Goal: Information Seeking & Learning: Learn about a topic

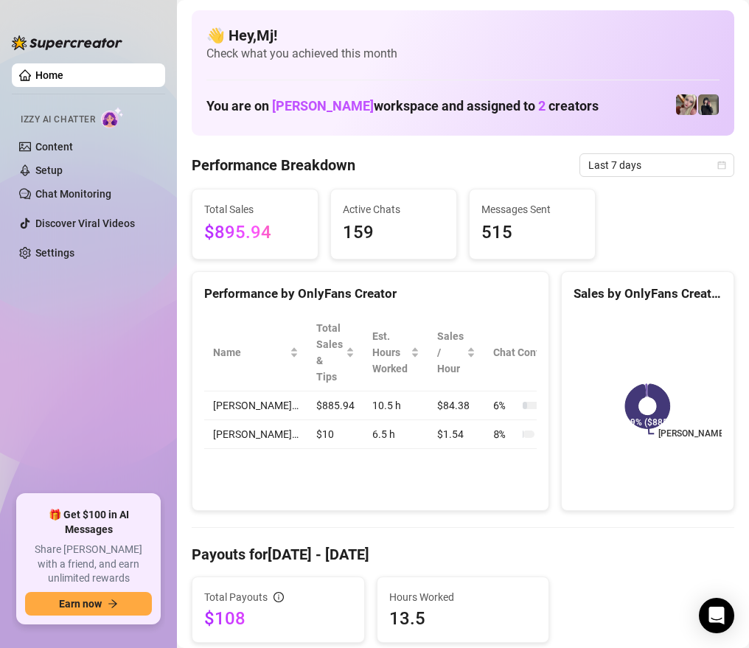
click at [538, 478] on div "Performance by OnlyFans Creator Name Total Sales & Tips Est. Hours Worked Sales…" at bounding box center [371, 391] width 358 height 240
click at [271, 222] on span "$895.94" at bounding box center [255, 233] width 102 height 28
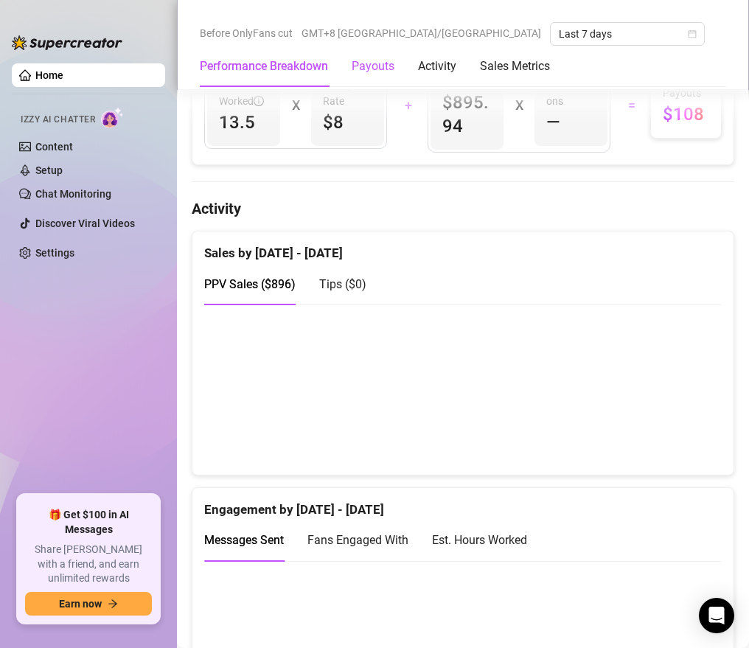
click at [365, 74] on div "Payouts" at bounding box center [373, 66] width 43 height 18
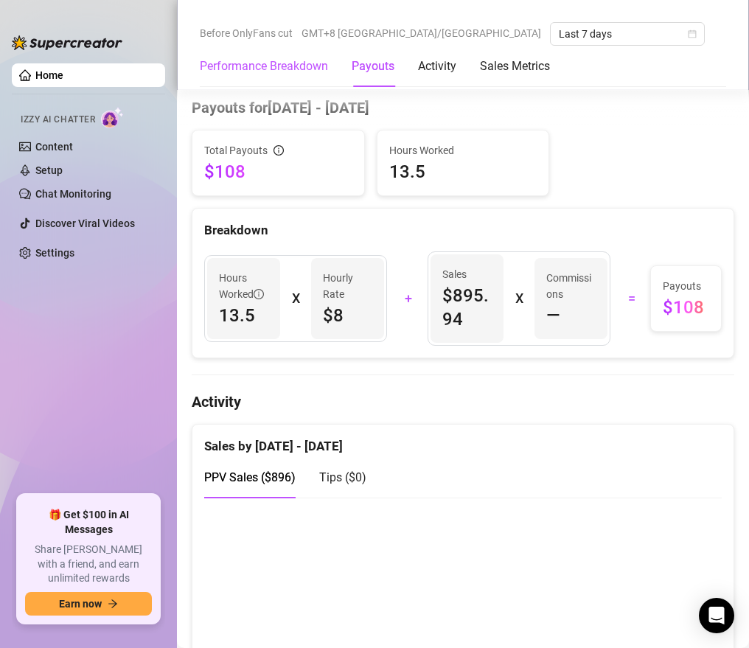
click at [327, 74] on Breakdown "Performance Breakdown" at bounding box center [264, 66] width 128 height 18
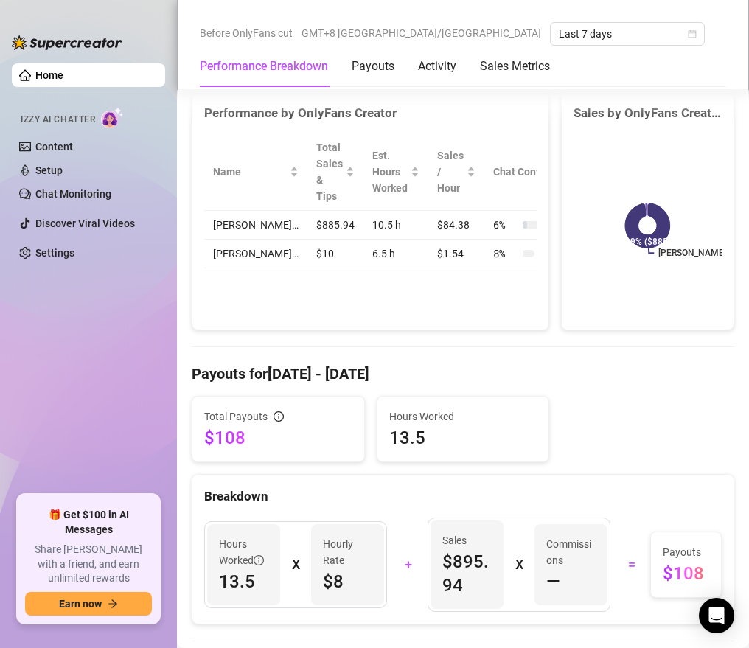
scroll to position [250, 0]
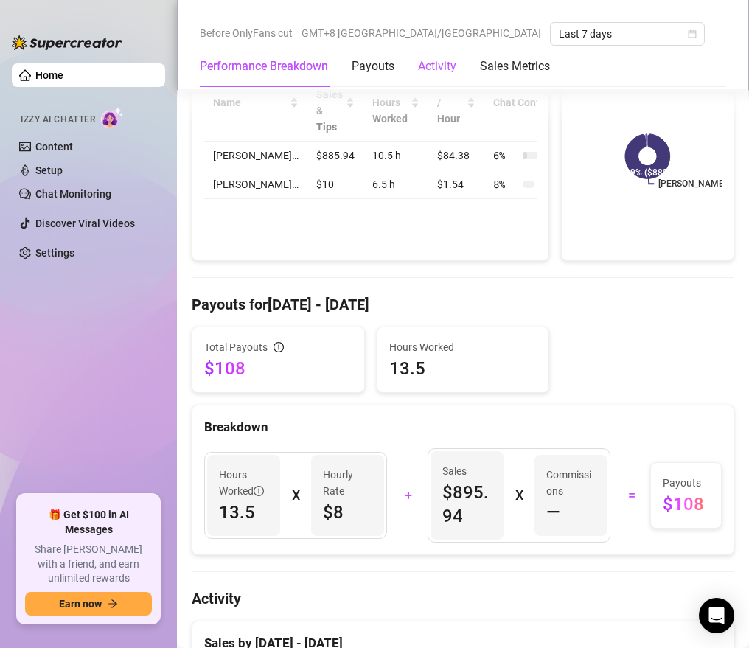
click at [426, 70] on div "Activity" at bounding box center [437, 66] width 38 height 18
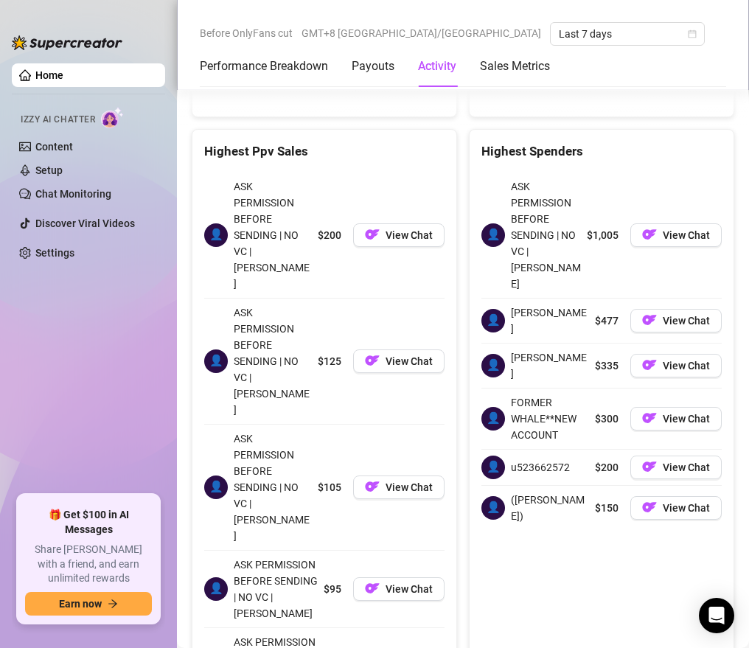
scroll to position [2206, 0]
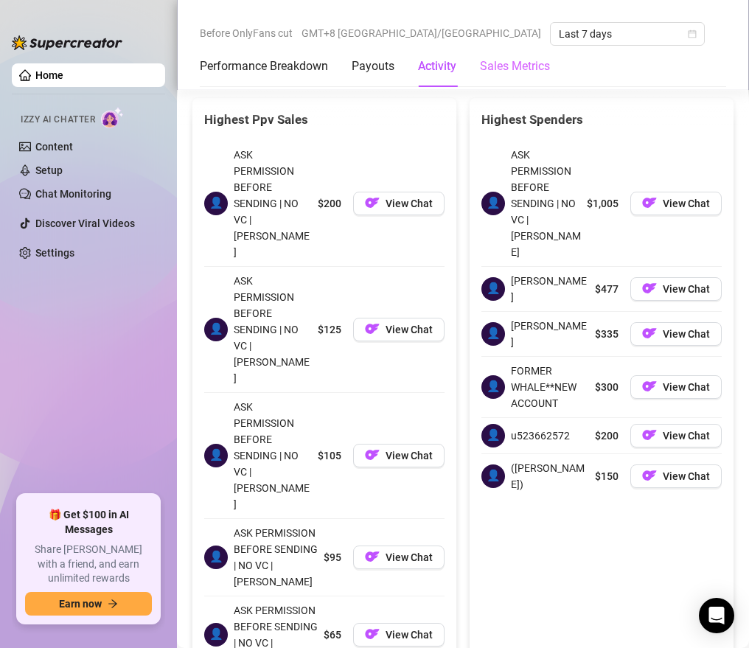
click at [513, 80] on div "Sales Metrics" at bounding box center [515, 66] width 70 height 41
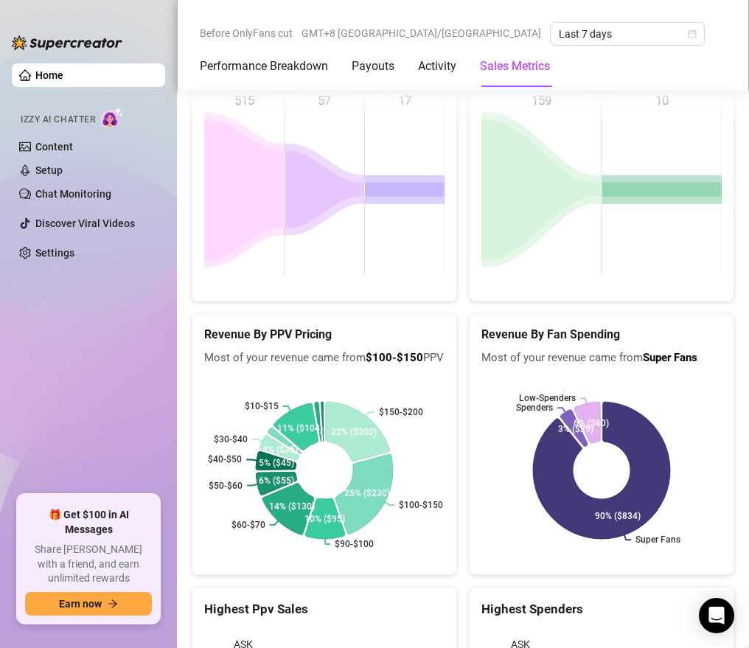
scroll to position [1600, 0]
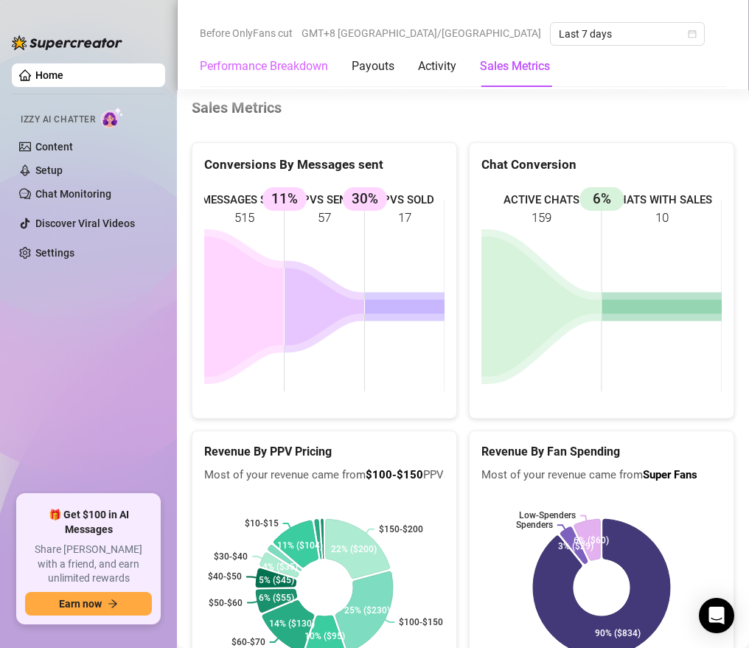
click at [307, 79] on div "Performance Breakdown" at bounding box center [264, 66] width 128 height 41
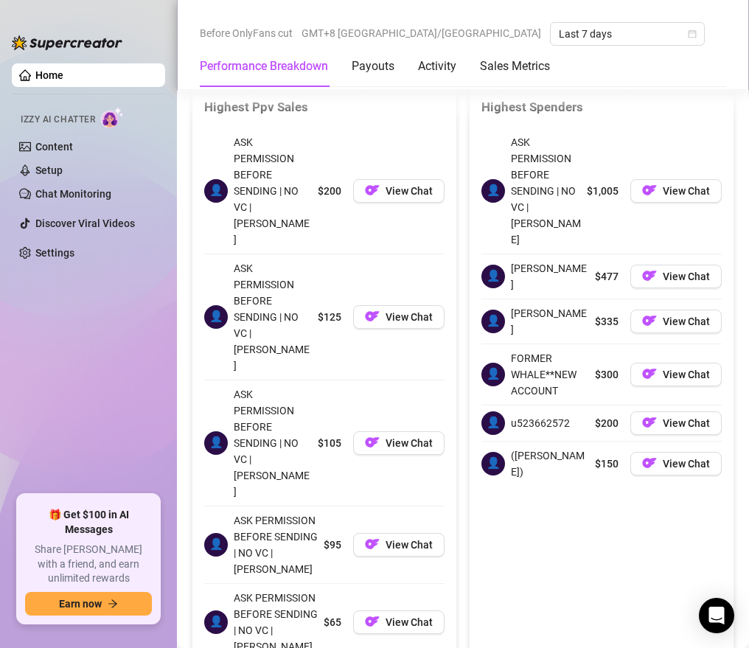
scroll to position [2219, 0]
click at [393, 150] on div "$200 View Chat" at bounding box center [381, 191] width 127 height 114
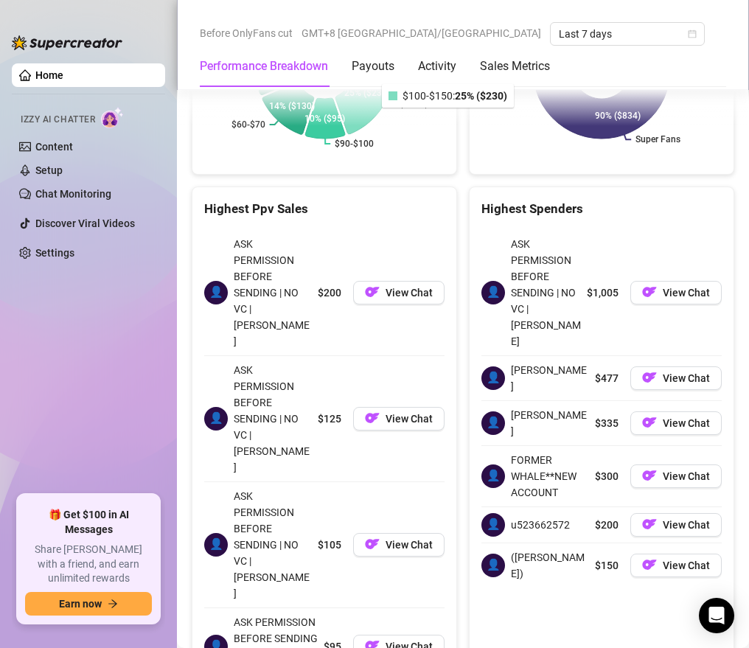
scroll to position [2073, 0]
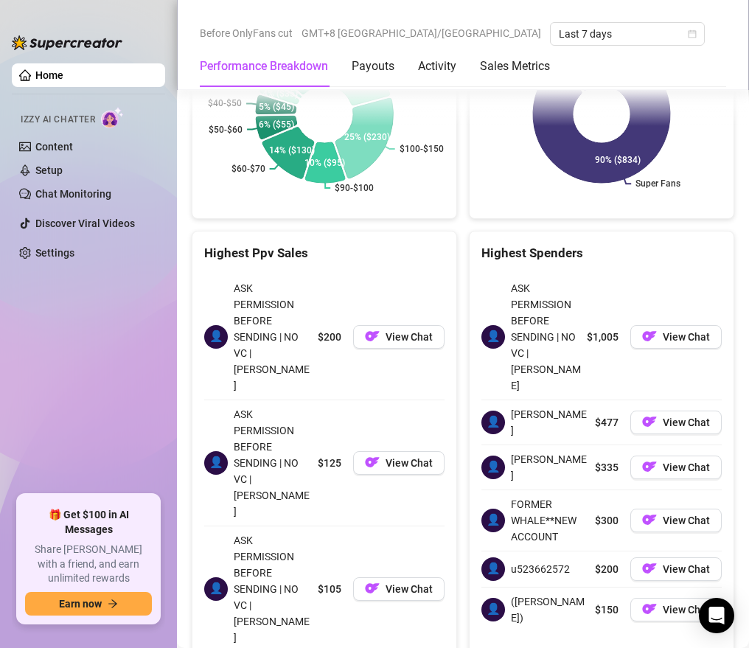
click at [315, 251] on div "Highest Ppv Sales" at bounding box center [324, 253] width 240 height 20
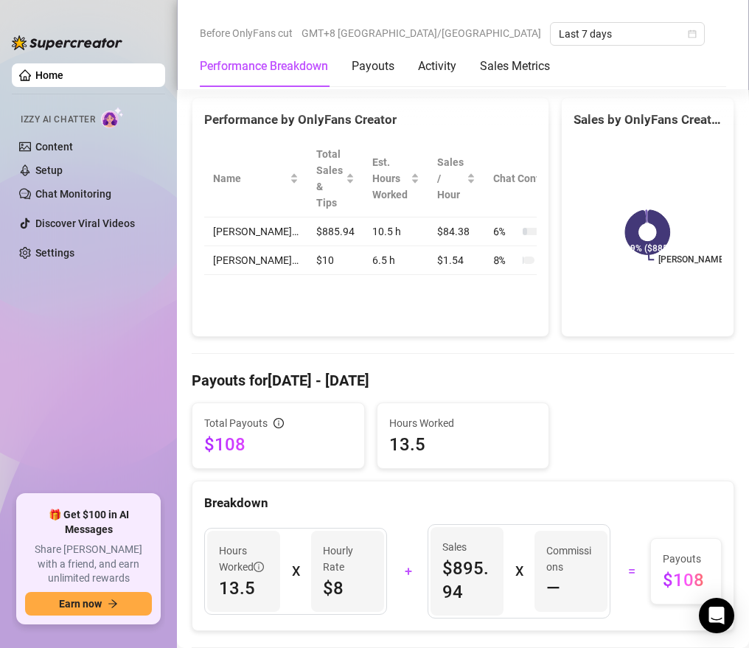
scroll to position [0, 0]
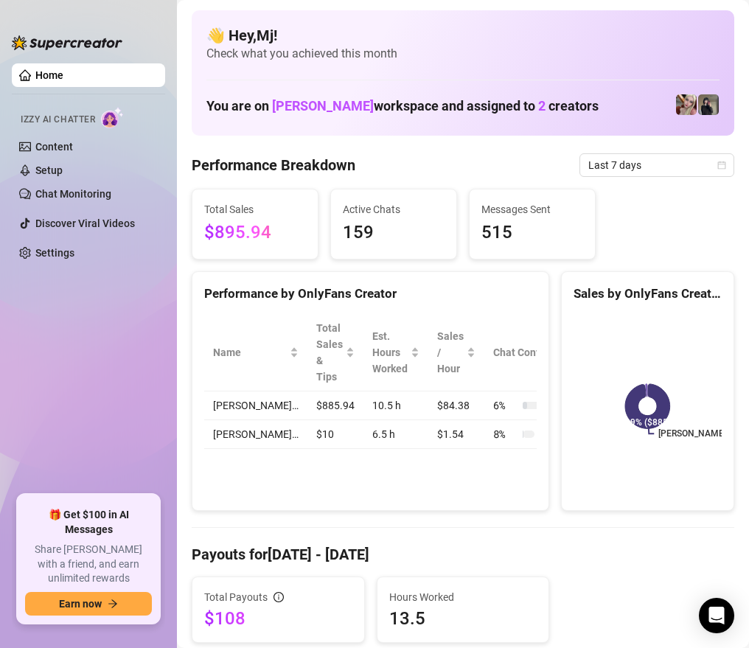
click at [526, 203] on span "Messages Sent" at bounding box center [532, 209] width 102 height 16
click at [408, 195] on div "Active Chats 159" at bounding box center [393, 223] width 125 height 69
click at [63, 169] on link "Setup" at bounding box center [48, 170] width 27 height 12
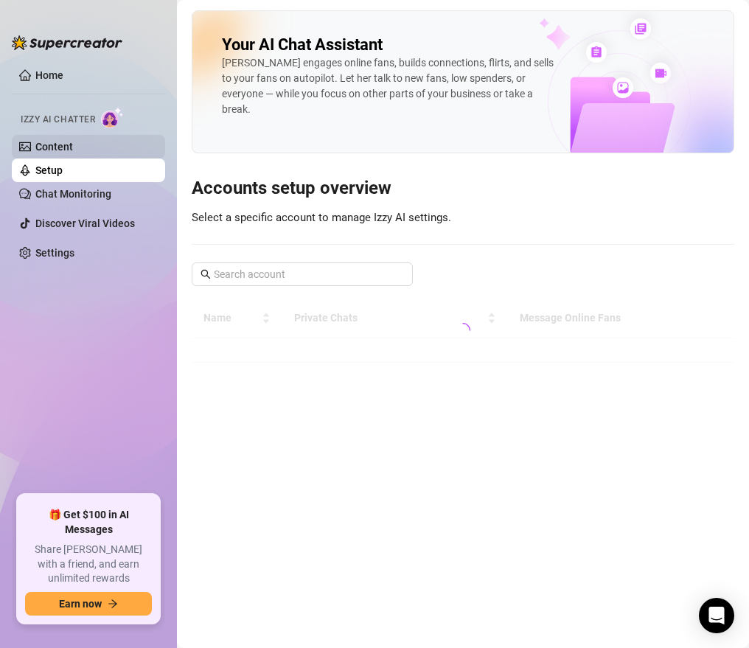
click at [73, 150] on link "Content" at bounding box center [54, 147] width 38 height 12
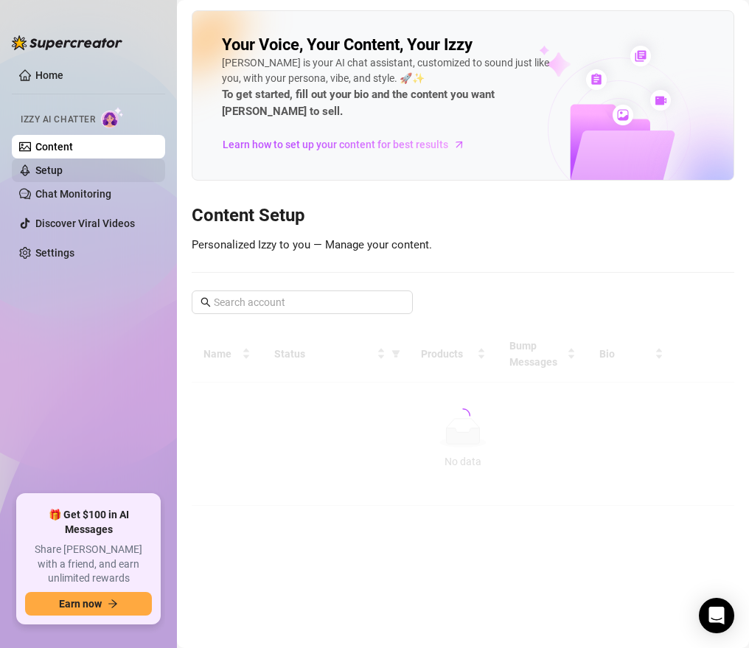
click at [63, 167] on link "Setup" at bounding box center [48, 170] width 27 height 12
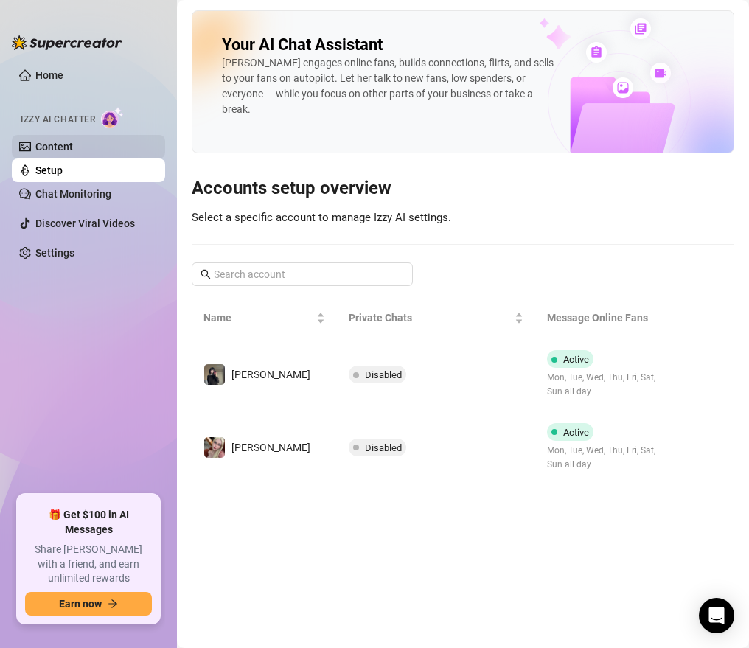
click at [73, 141] on link "Content" at bounding box center [54, 147] width 38 height 12
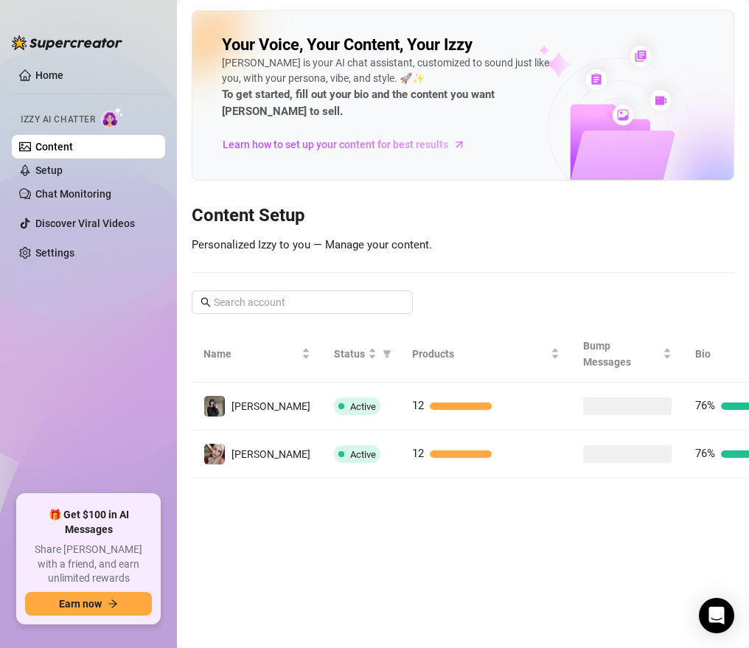
click at [73, 153] on link "Content" at bounding box center [54, 147] width 38 height 12
click at [63, 171] on link "Setup" at bounding box center [48, 170] width 27 height 12
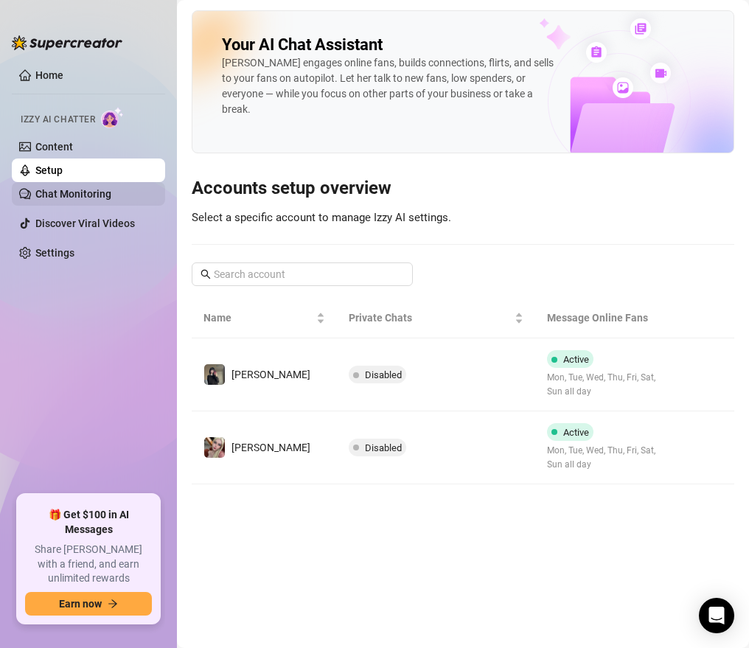
click at [92, 194] on link "Chat Monitoring" at bounding box center [73, 194] width 76 height 12
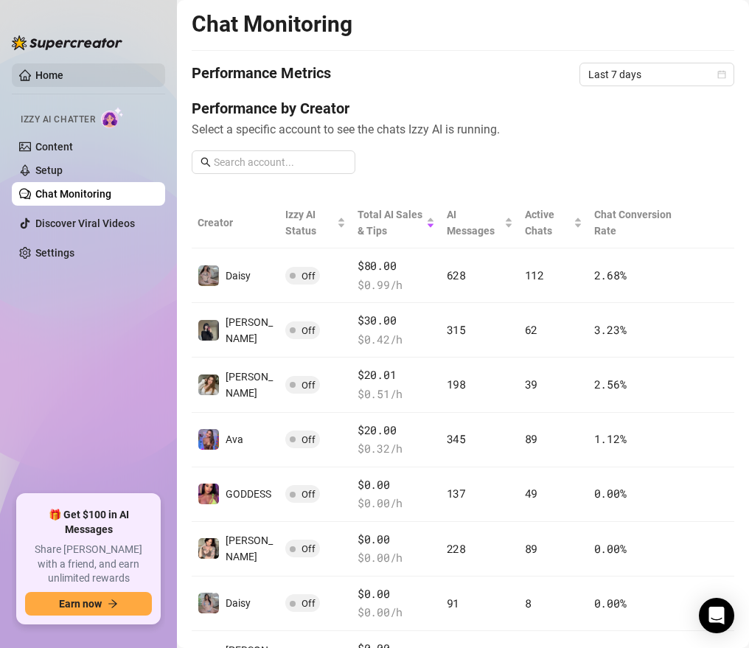
click at [63, 81] on link "Home" at bounding box center [49, 75] width 28 height 12
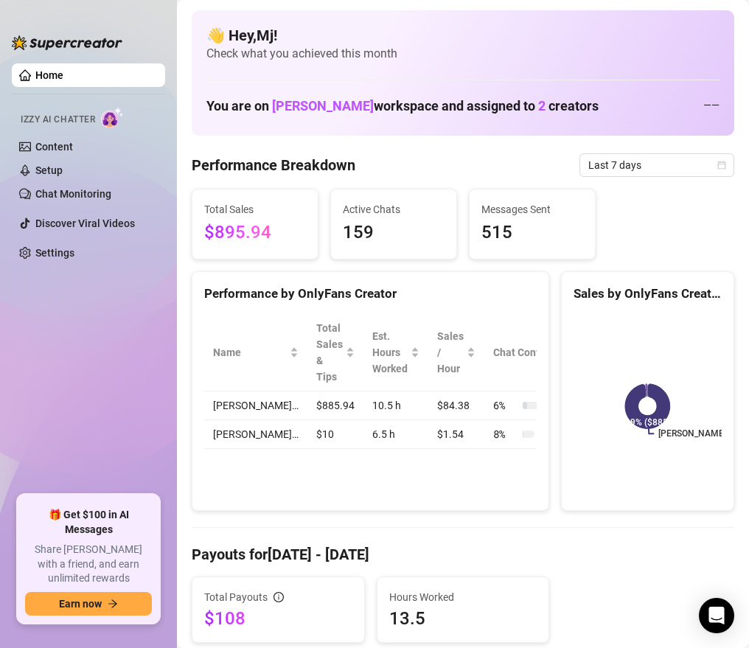
click at [63, 81] on link "Home" at bounding box center [49, 75] width 28 height 12
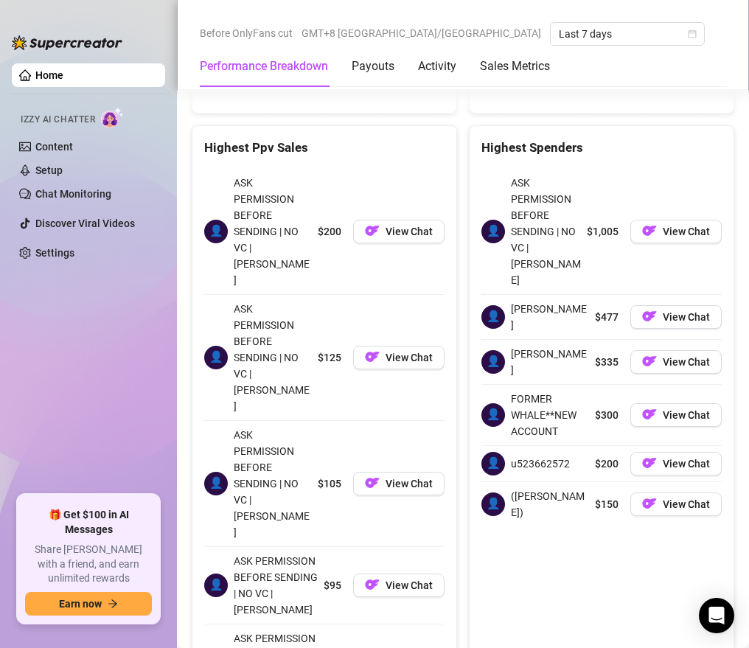
scroll to position [2179, 0]
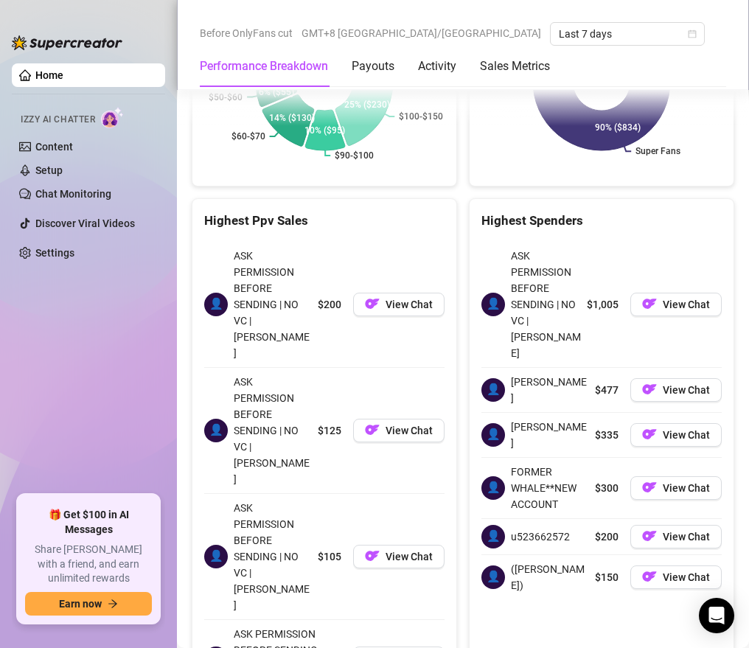
click at [464, 233] on div "Highest Spenders 👤 ASK PERMISSION BEFORE SENDING | NO VC | [PERSON_NAME] $1,005…" at bounding box center [601, 531] width 277 height 666
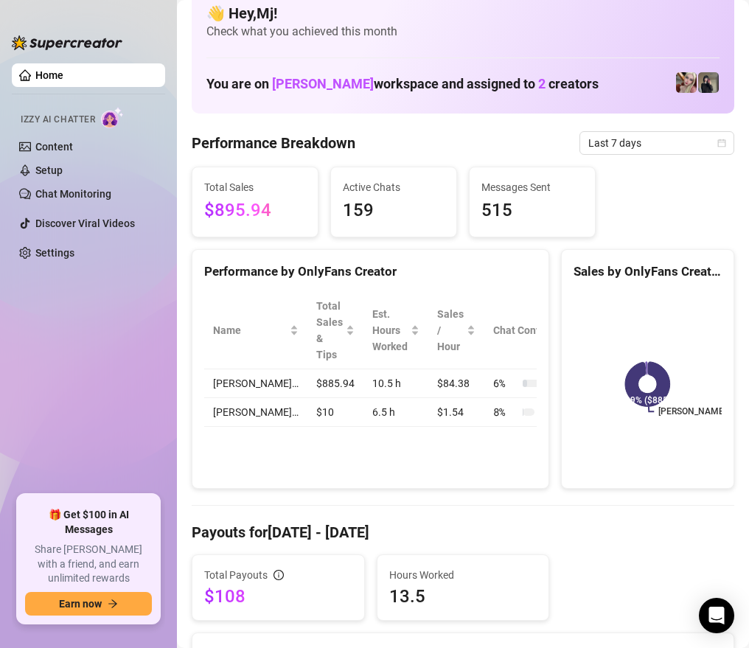
scroll to position [0, 0]
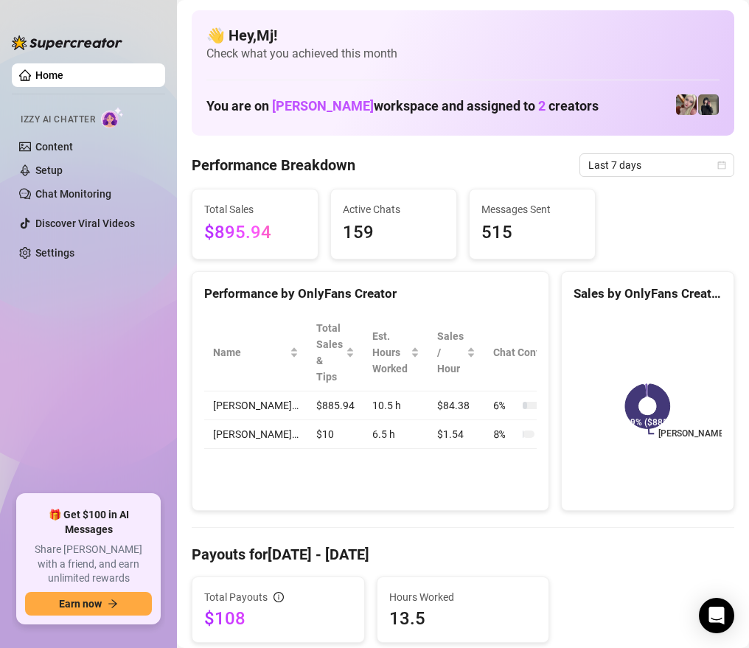
click at [238, 220] on span "$895.94" at bounding box center [255, 233] width 102 height 28
click at [372, 353] on div "Est. Hours Worked" at bounding box center [395, 352] width 47 height 49
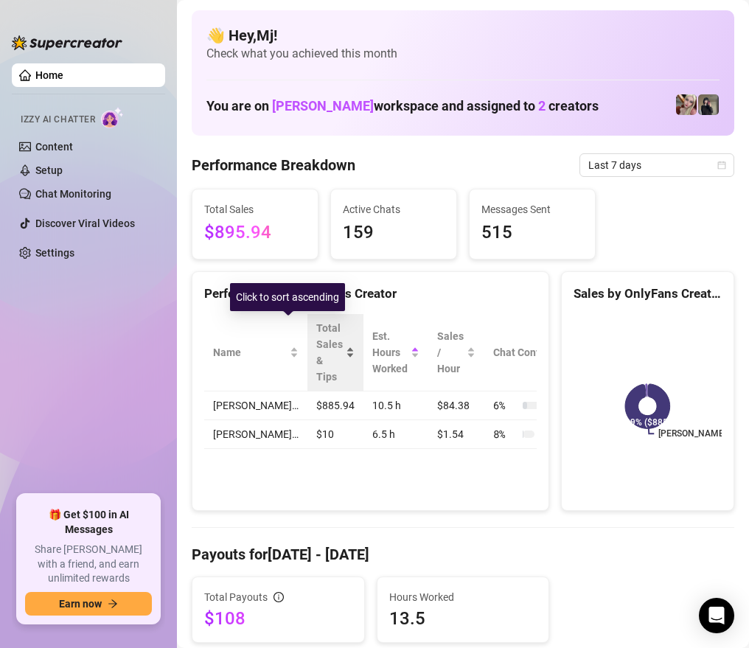
click at [316, 356] on span "Total Sales & Tips" at bounding box center [329, 352] width 27 height 65
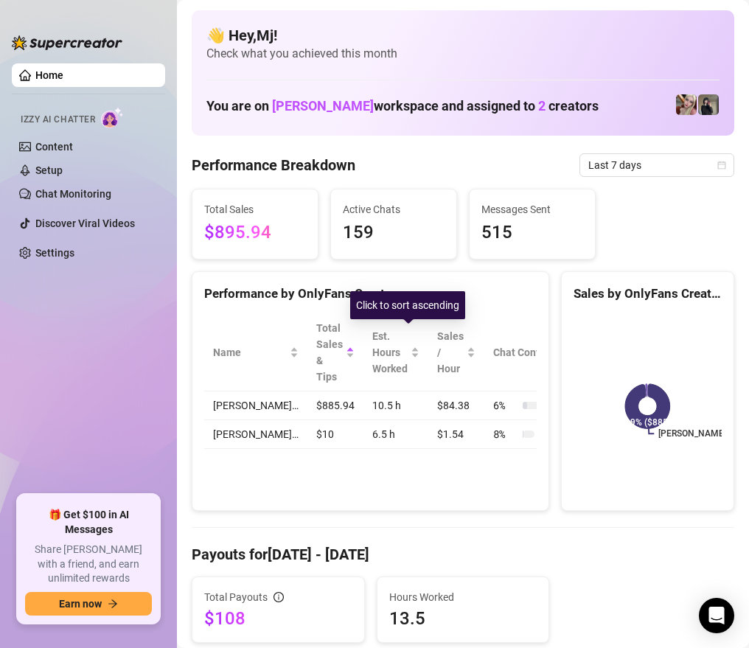
click at [506, 304] on div "Name Total Sales & Tips Est. Hours Worked Sales / Hour Chat Conversion [PERSON_…" at bounding box center [370, 381] width 356 height 158
click at [363, 411] on td "10.5 h" at bounding box center [395, 405] width 65 height 29
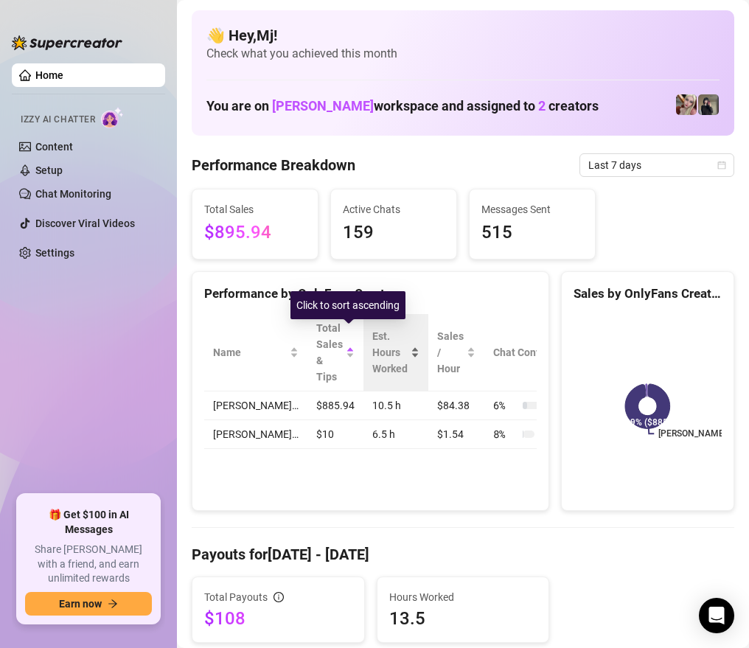
click at [372, 368] on div "Est. Hours Worked" at bounding box center [389, 352] width 35 height 49
click at [377, 366] on div "Est. Hours Worked" at bounding box center [395, 352] width 47 height 49
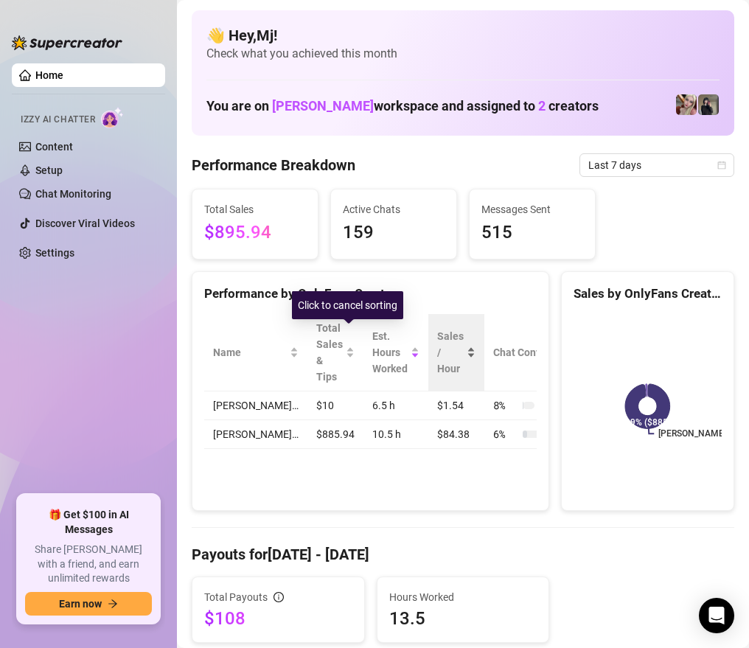
click at [437, 367] on span "Sales / Hour" at bounding box center [450, 352] width 27 height 49
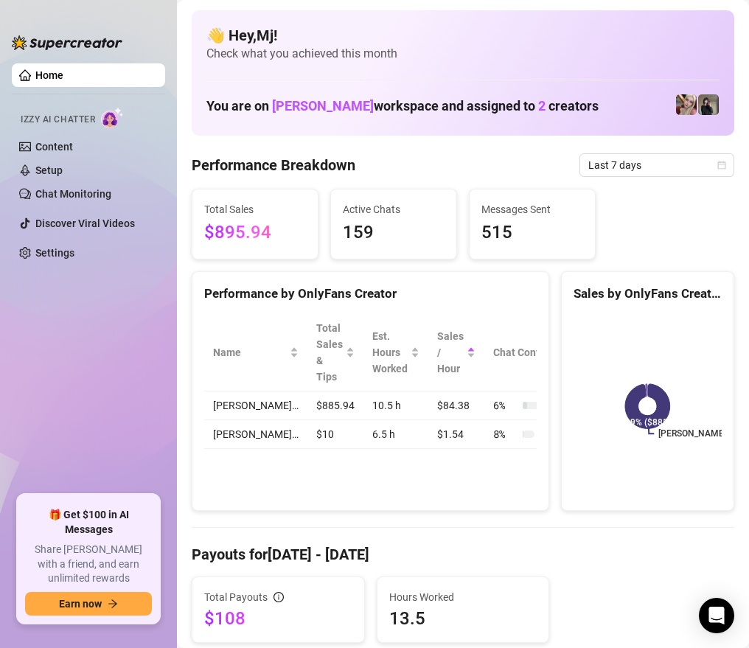
click at [363, 405] on td "10.5 h" at bounding box center [395, 405] width 65 height 29
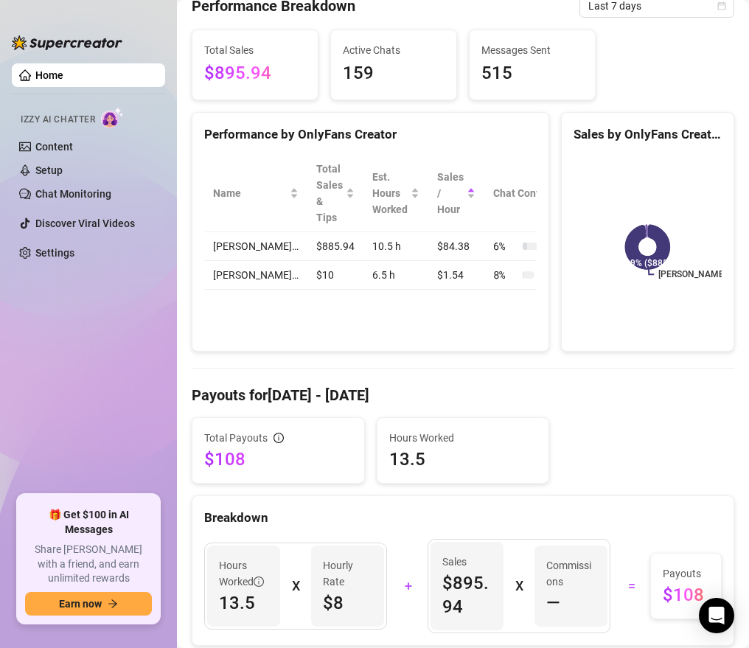
click at [346, 403] on h4 "Payouts for [DATE] - [DATE]" at bounding box center [463, 395] width 543 height 21
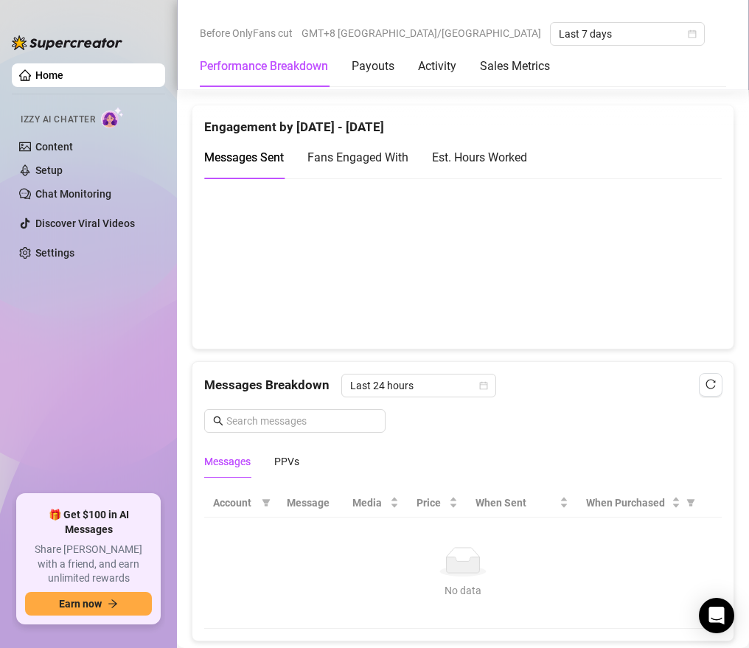
scroll to position [1057, 0]
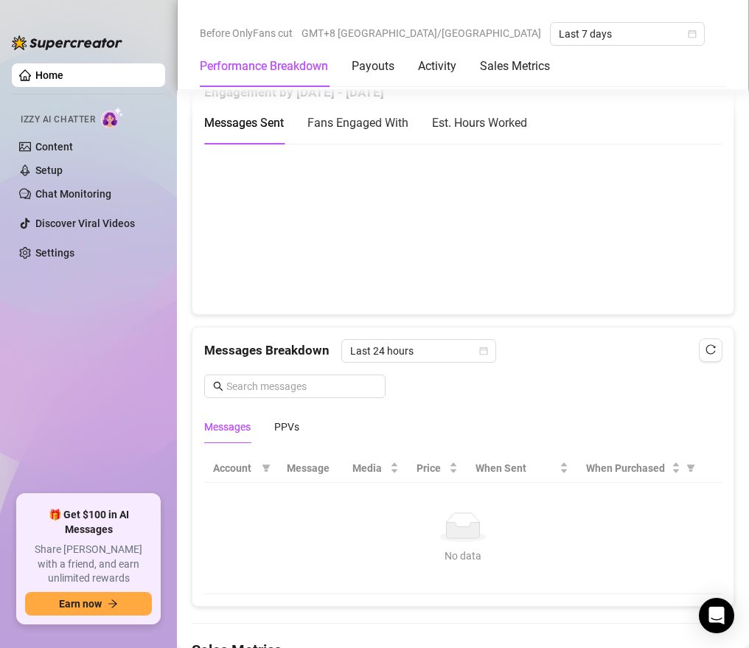
click at [311, 466] on th "Message" at bounding box center [311, 468] width 66 height 29
click at [464, 330] on div "Messages Breakdown Last 24 hours Messages PPVs" at bounding box center [462, 385] width 541 height 116
click at [464, 350] on span "Last 24 hours" at bounding box center [418, 351] width 137 height 22
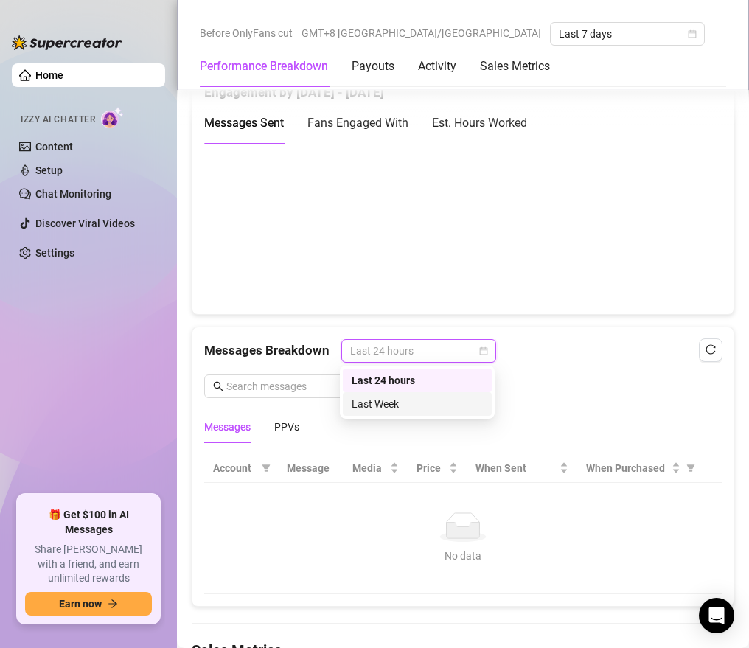
click at [443, 394] on div "Last Week" at bounding box center [417, 404] width 149 height 24
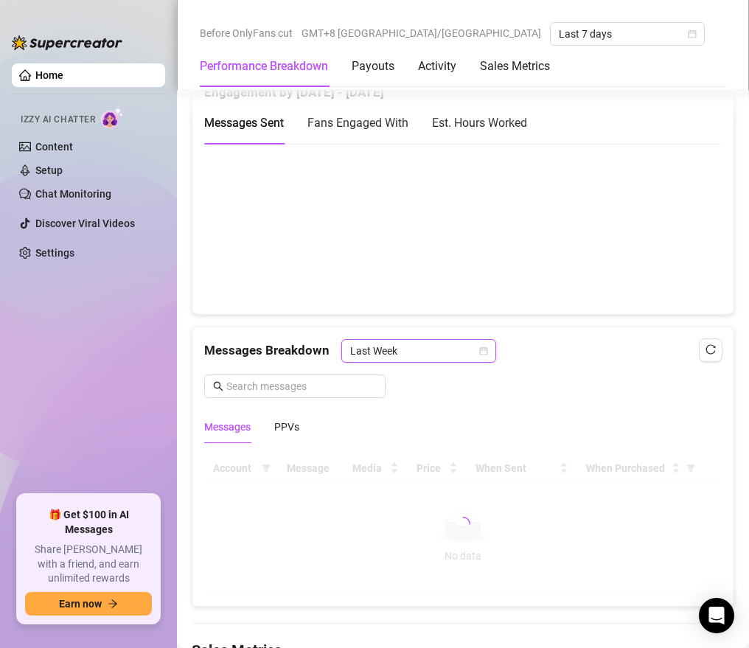
click at [443, 397] on div "Messages Breakdown Last Week Last Week Messages PPVs" at bounding box center [462, 391] width 517 height 104
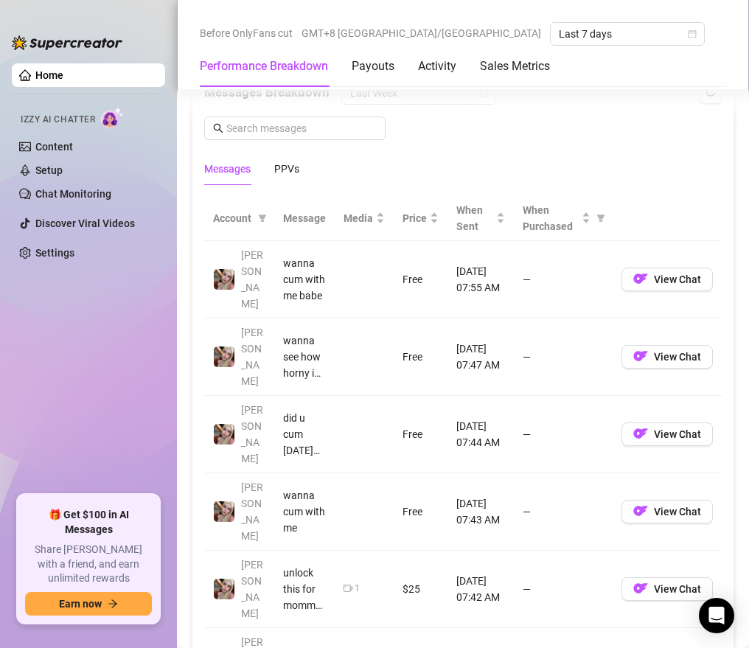
scroll to position [1258, 0]
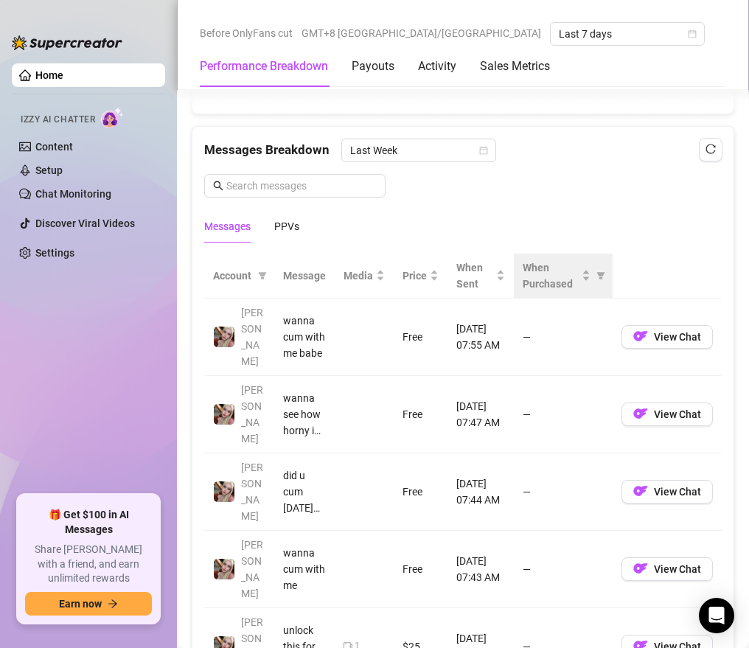
click at [520, 290] on th "When Purchased" at bounding box center [563, 276] width 99 height 45
click at [576, 280] on span "When Purchased" at bounding box center [551, 275] width 56 height 32
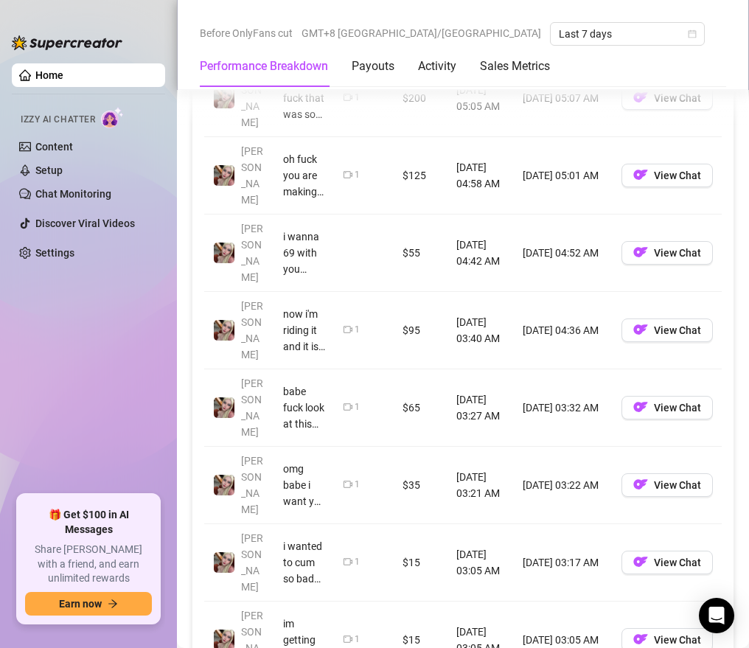
scroll to position [1684, 0]
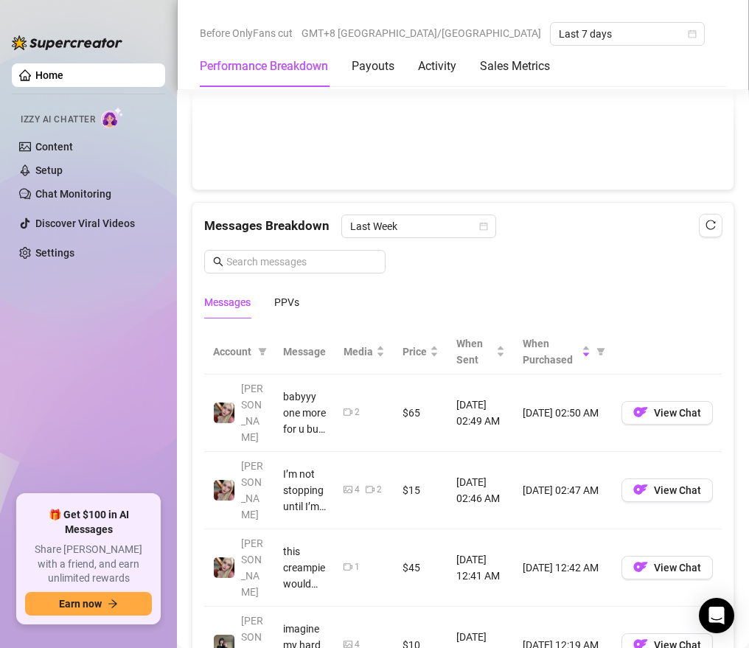
scroll to position [1098, 0]
